Goal: Information Seeking & Learning: Find specific page/section

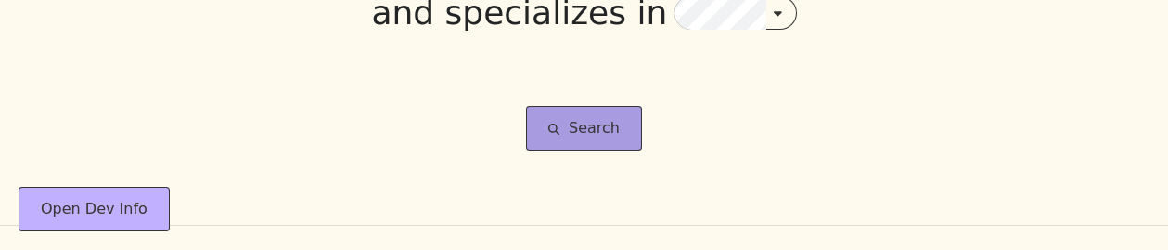
scroll to position [324, 0]
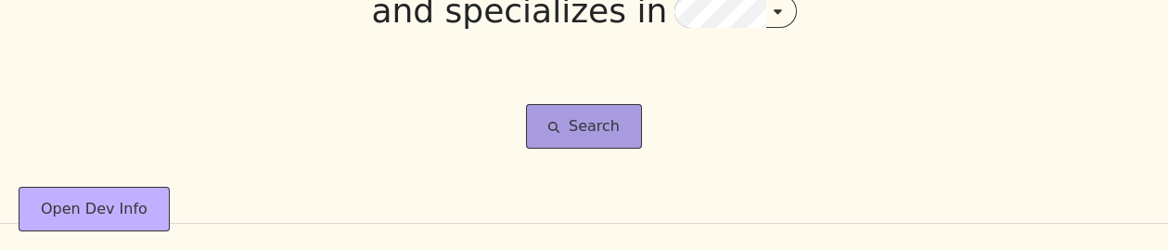
click at [595, 122] on button "Search" at bounding box center [584, 126] width 116 height 45
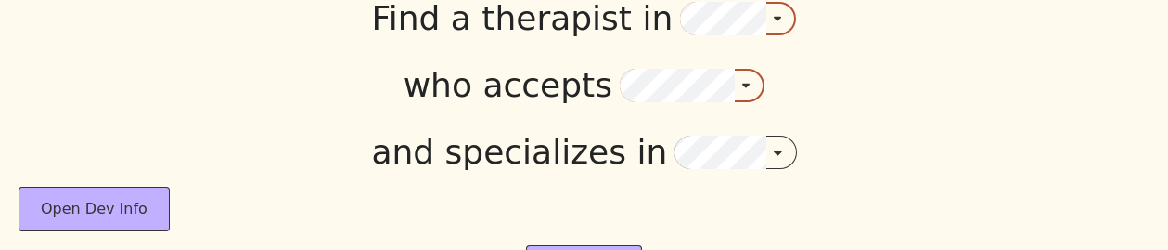
scroll to position [173, 0]
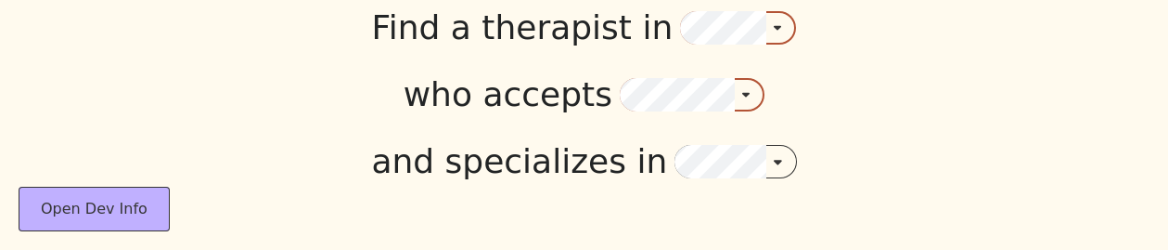
click at [773, 43] on div at bounding box center [738, 27] width 116 height 33
click at [774, 21] on icon "button" at bounding box center [778, 27] width 8 height 13
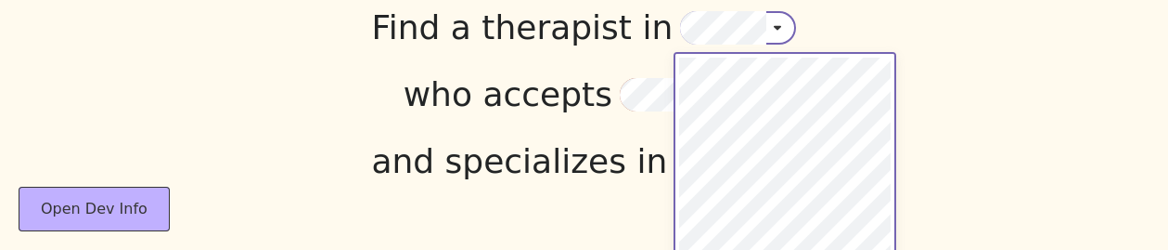
scroll to position [2000, 0]
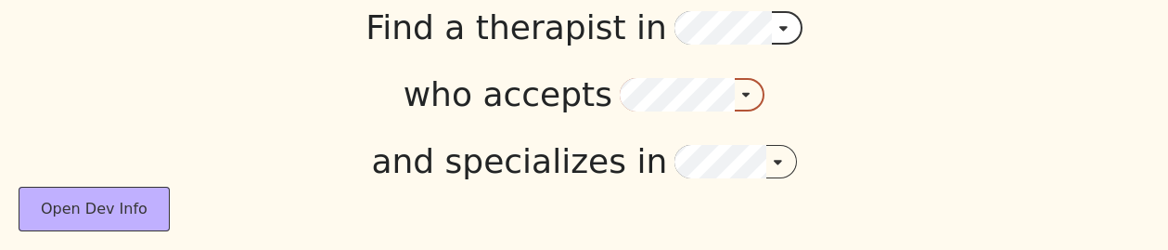
click at [733, 104] on div at bounding box center [692, 94] width 145 height 33
click at [742, 99] on icon "button" at bounding box center [746, 94] width 8 height 13
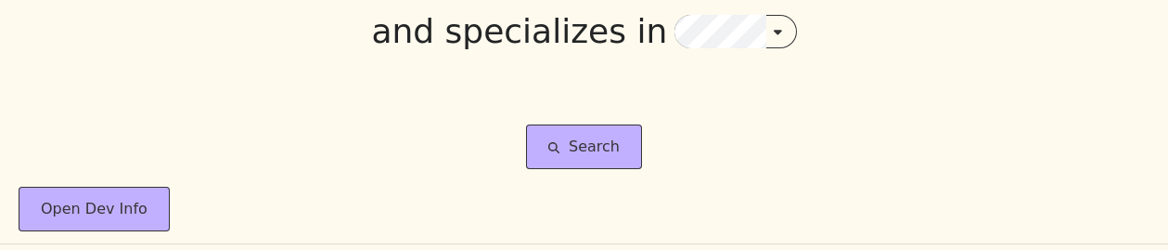
scroll to position [305, 0]
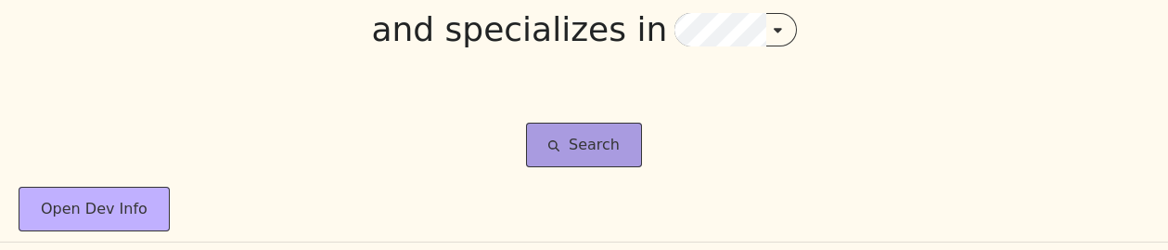
click at [562, 146] on button "Search" at bounding box center [584, 144] width 116 height 45
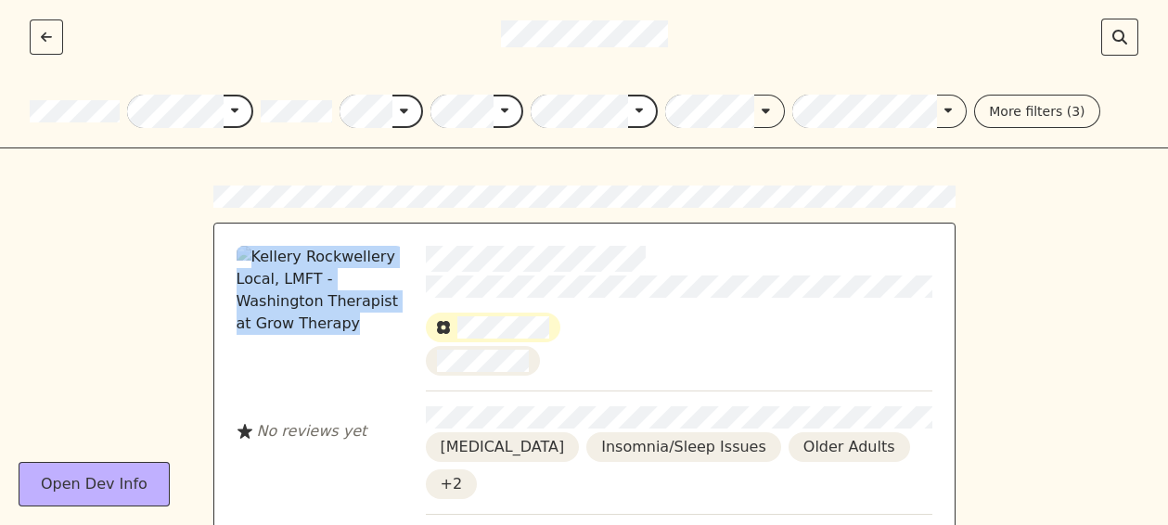
drag, startPoint x: 224, startPoint y: 524, endPoint x: 226, endPoint y: 352, distance: 172.5
click at [226, 352] on div "No reviews yet Suicidal Ideation Insomnia/Sleep Issues Older Adults +2 Virtual …" at bounding box center [584, 443] width 742 height 441
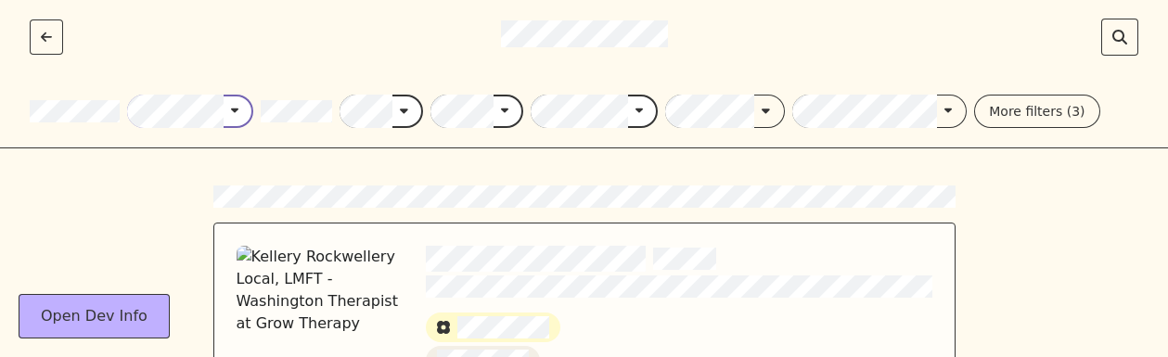
click at [224, 109] on button "button" at bounding box center [239, 111] width 31 height 19
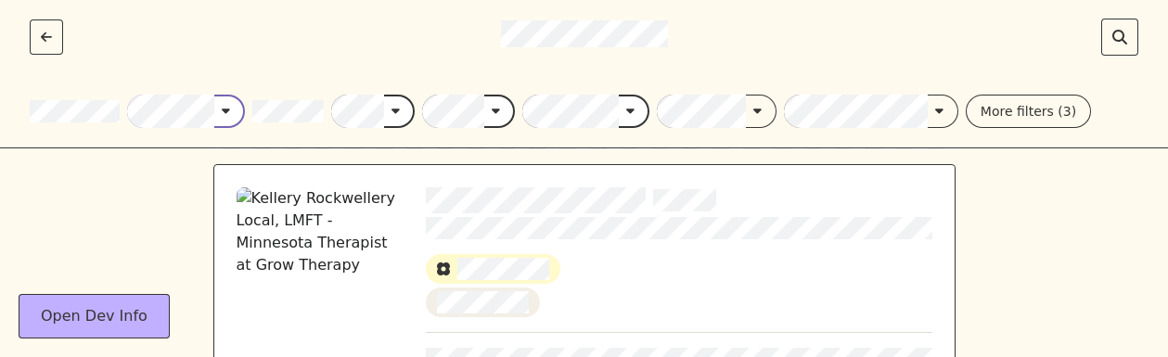
scroll to position [38, 0]
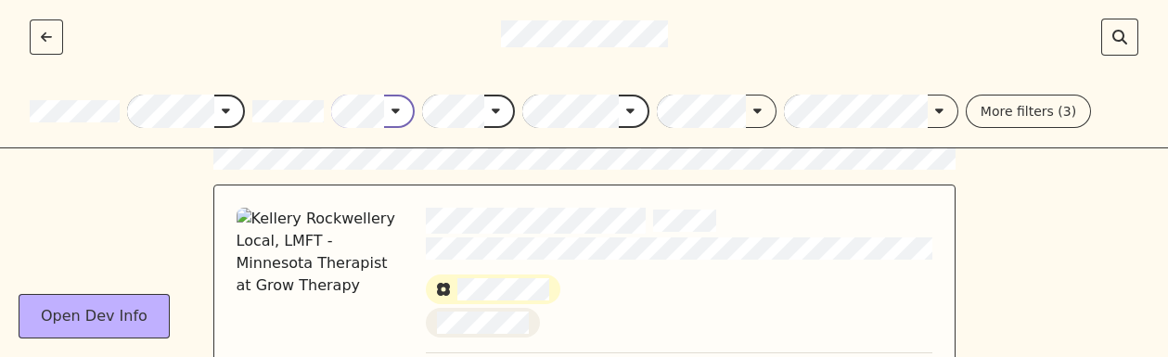
click at [389, 118] on button "button" at bounding box center [399, 111] width 31 height 19
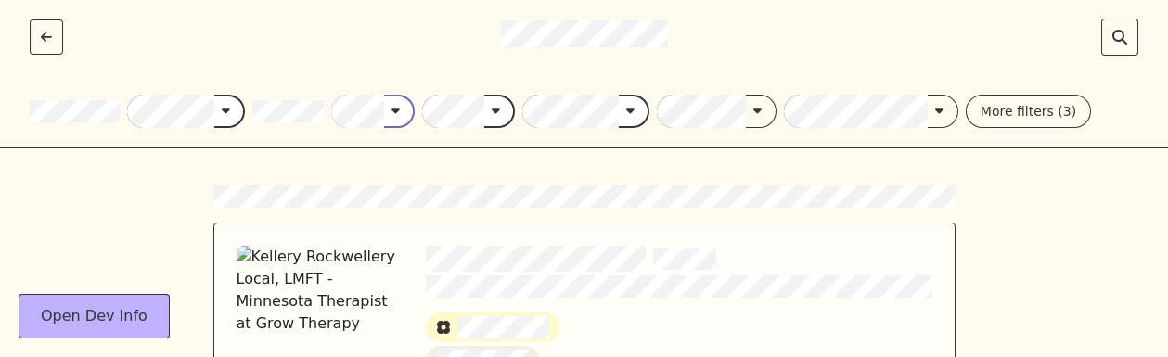
scroll to position [-1, 0]
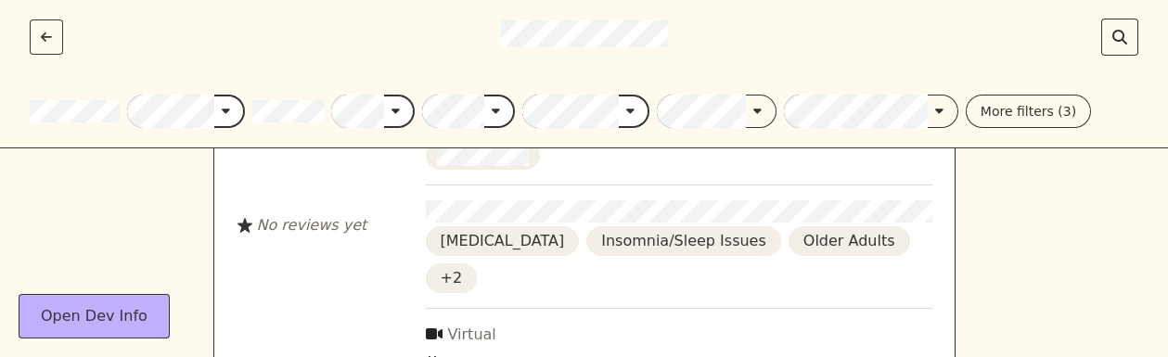
scroll to position [206, 0]
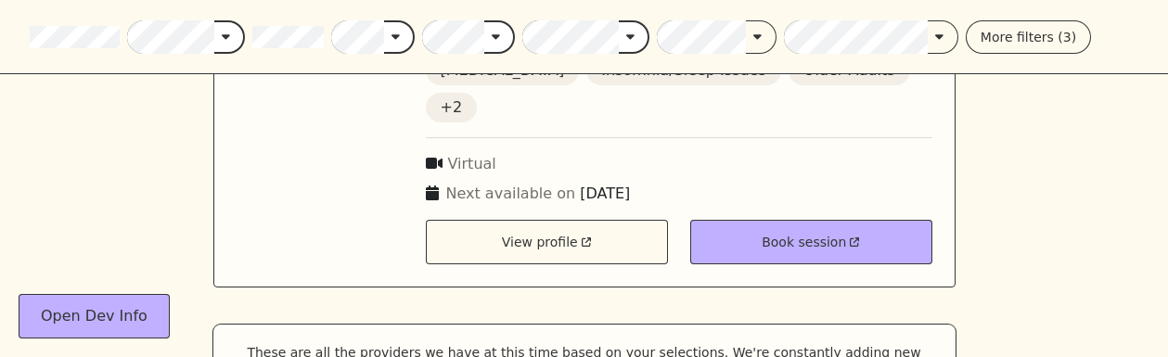
click at [1040, 231] on div "No reviews yet [MEDICAL_DATA] Insomnia/Sleep Issues Older Adults +2 Virtual Nex…" at bounding box center [584, 85] width 1168 height 627
